Goal: Navigation & Orientation: Find specific page/section

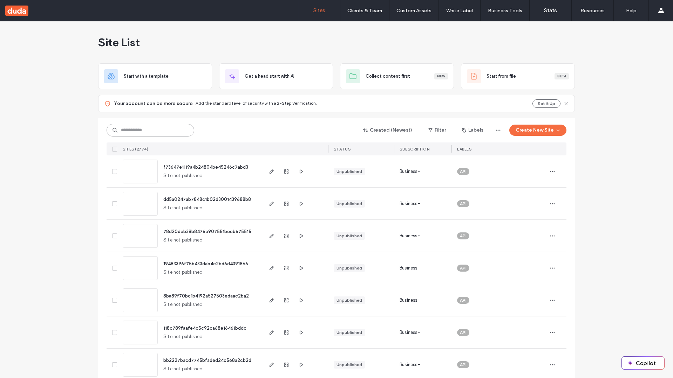
click at [150, 130] on input at bounding box center [151, 130] width 88 height 13
type input "**********"
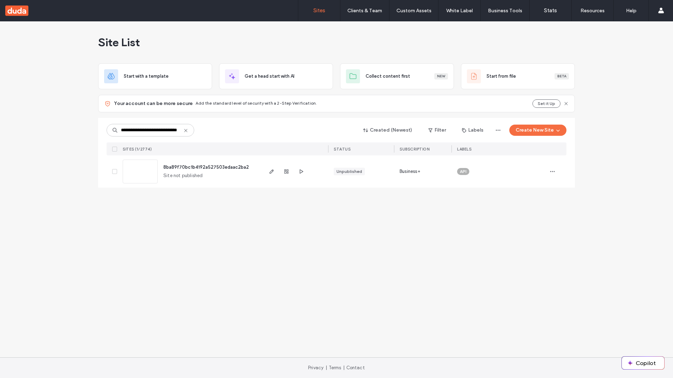
click at [206, 167] on span "8ba89f70bc1b4192a527503edaac2ba2" at bounding box center [205, 167] width 85 height 5
